Goal: Task Accomplishment & Management: Manage account settings

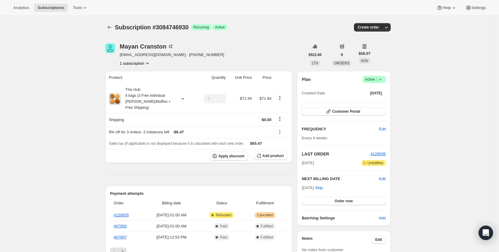
click at [383, 82] on icon at bounding box center [380, 80] width 6 height 6
click at [383, 101] on span "Cancel subscription" at bounding box center [376, 101] width 34 height 5
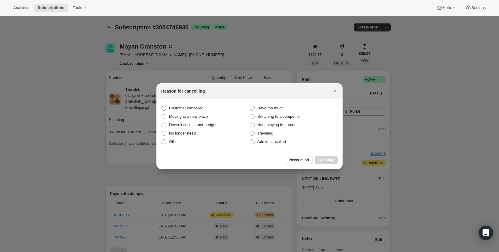
click at [195, 106] on span "Customer cancelled" at bounding box center [186, 108] width 35 height 5
click at [162, 106] on input "Customer cancelled" at bounding box center [161, 106] width 0 height 0
radio input "true"
click at [329, 158] on span "Continue" at bounding box center [326, 160] width 16 height 5
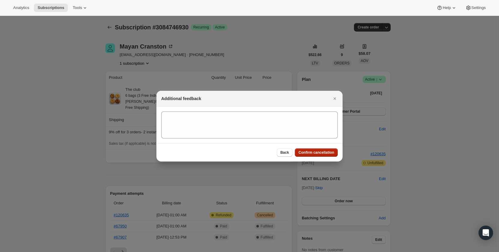
click at [325, 152] on span "Confirm cancellation" at bounding box center [316, 152] width 36 height 5
